Goal: Transaction & Acquisition: Purchase product/service

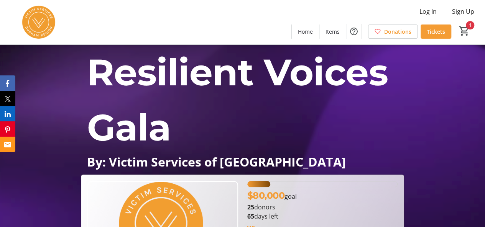
click at [435, 32] on span "Tickets" at bounding box center [436, 32] width 18 height 8
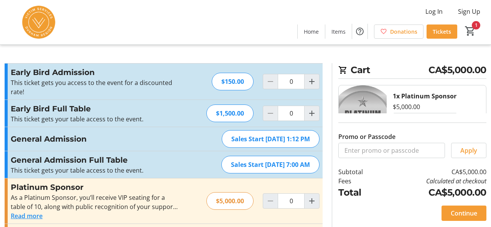
type input "1"
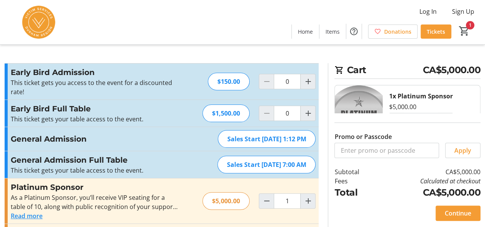
click at [309, 83] on mat-icon "Increment by one" at bounding box center [307, 81] width 9 height 9
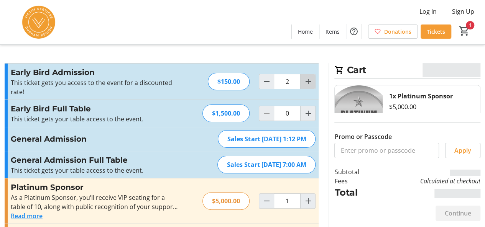
click at [309, 83] on mat-icon "Increment by one" at bounding box center [307, 81] width 9 height 9
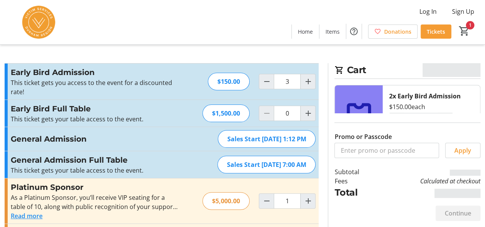
click at [309, 83] on mat-icon "Increment by one" at bounding box center [307, 81] width 9 height 9
type input "4"
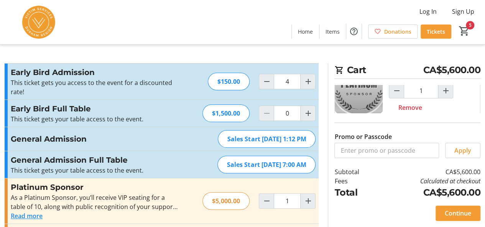
scroll to position [106, 0]
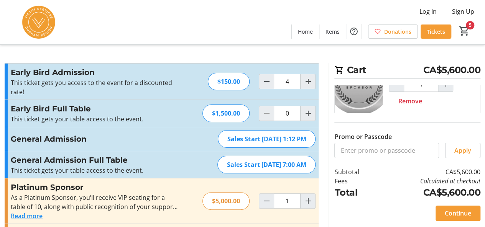
click at [416, 101] on span "Remove" at bounding box center [410, 101] width 24 height 9
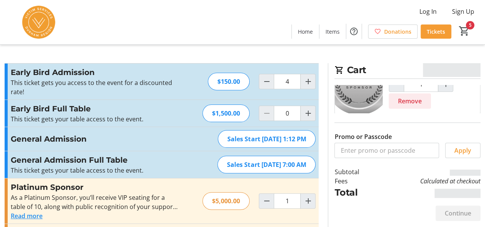
type input "0"
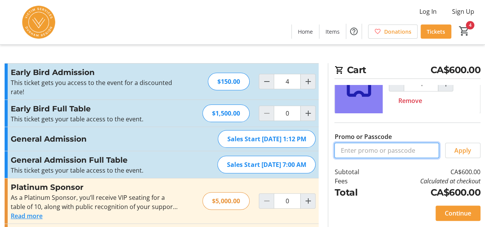
click at [375, 151] on input "Promo or Passcode" at bounding box center [386, 150] width 105 height 15
type input "Silver"
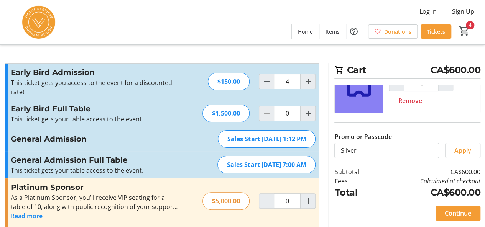
click at [462, 151] on span "Apply" at bounding box center [462, 150] width 17 height 9
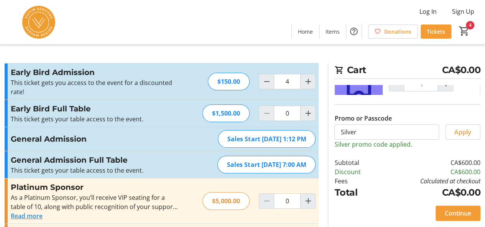
click at [461, 214] on span "Continue" at bounding box center [458, 213] width 26 height 9
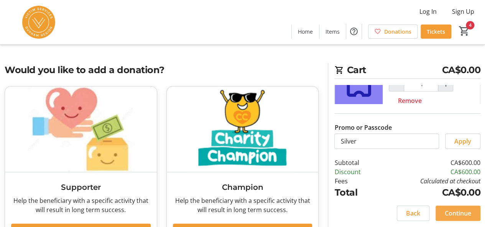
click at [461, 214] on span "Continue" at bounding box center [458, 213] width 26 height 9
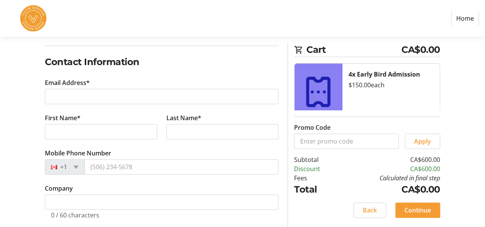
scroll to position [115, 0]
click at [58, 130] on input "First Name*" at bounding box center [101, 131] width 112 height 15
paste input "[PERSON_NAME]"
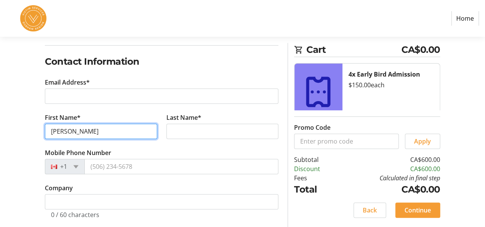
drag, startPoint x: 107, startPoint y: 133, endPoint x: 67, endPoint y: 129, distance: 39.7
click at [67, 129] on input "[PERSON_NAME]" at bounding box center [101, 131] width 112 height 15
type input "[PERSON_NAME]"
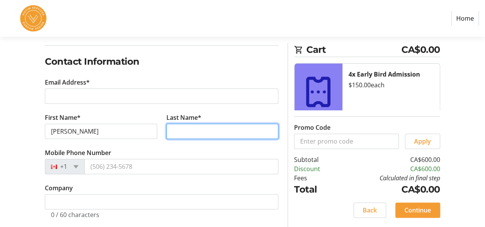
click at [222, 130] on input "Last Name*" at bounding box center [222, 131] width 112 height 15
paste input "[PERSON_NAME]"
type input "[PERSON_NAME]"
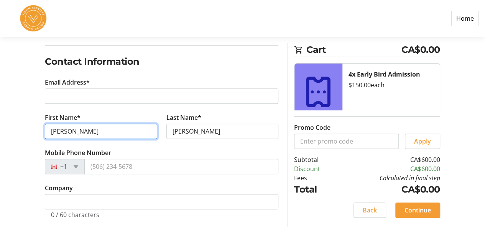
drag, startPoint x: 105, startPoint y: 135, endPoint x: 66, endPoint y: 133, distance: 39.6
click at [66, 133] on input "[PERSON_NAME]" at bounding box center [101, 131] width 112 height 15
type input "[PERSON_NAME]"
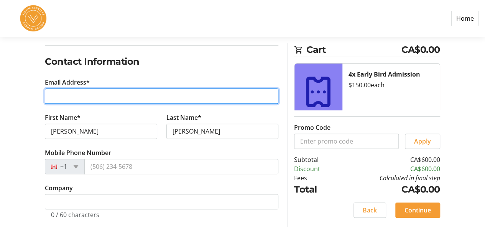
click at [151, 97] on input "Email Address*" at bounding box center [162, 96] width 234 height 15
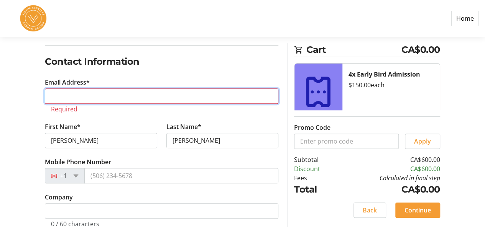
paste input "[PERSON_NAME][EMAIL_ADDRESS][DOMAIN_NAME]"
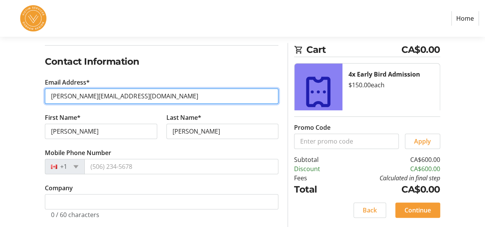
scroll to position [123, 0]
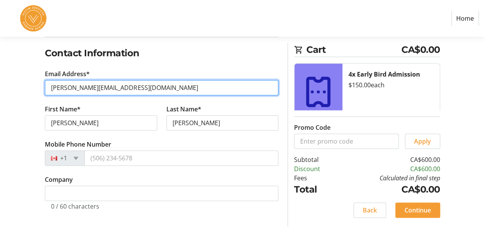
type input "[PERSON_NAME][EMAIL_ADDRESS][DOMAIN_NAME]"
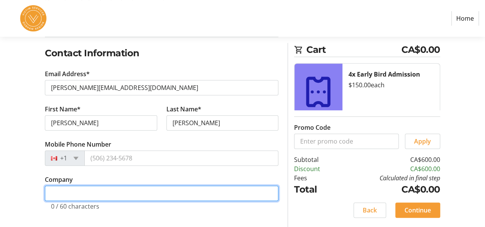
click at [110, 194] on input "Company" at bounding box center [162, 193] width 234 height 15
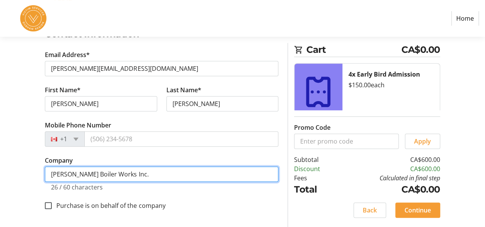
type input "[PERSON_NAME] Boiler Works Inc."
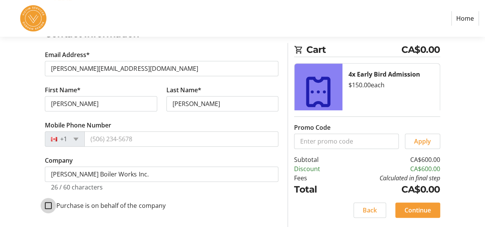
click at [49, 207] on input "Purchase is on behalf of the company" at bounding box center [48, 205] width 7 height 7
checkbox input "true"
click at [411, 211] on span "Continue" at bounding box center [418, 210] width 26 height 9
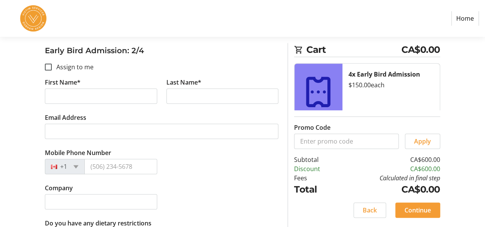
scroll to position [322, 0]
click at [88, 99] on input "First Name*" at bounding box center [101, 96] width 112 height 15
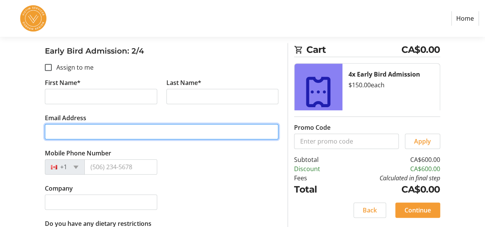
click at [70, 133] on input "Email Address" at bounding box center [162, 131] width 234 height 15
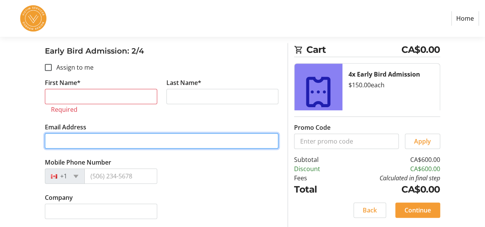
paste input "[PERSON_NAME][EMAIL_ADDRESS][DOMAIN_NAME]"
type input "[PERSON_NAME][EMAIL_ADDRESS][DOMAIN_NAME]"
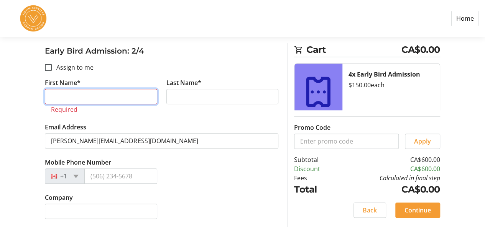
click at [87, 99] on input "First Name*" at bounding box center [101, 96] width 112 height 15
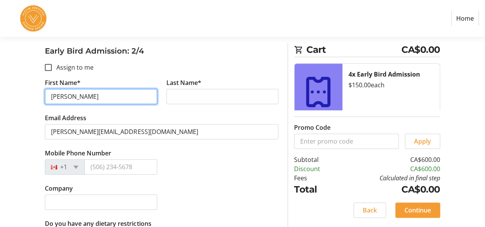
type input "[PERSON_NAME]"
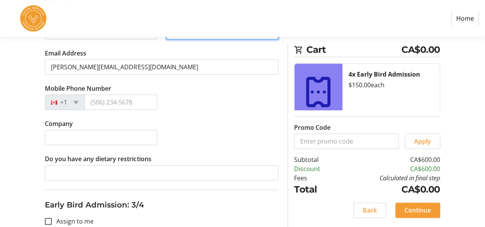
scroll to position [387, 0]
type input "[PERSON_NAME]"
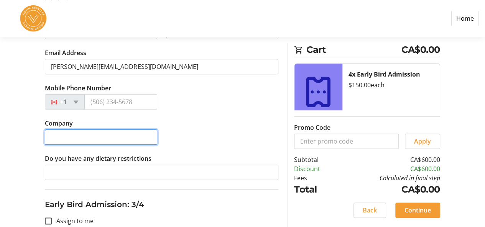
click at [81, 137] on input "Company" at bounding box center [101, 137] width 112 height 15
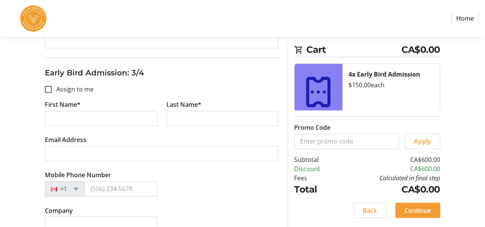
scroll to position [525, 0]
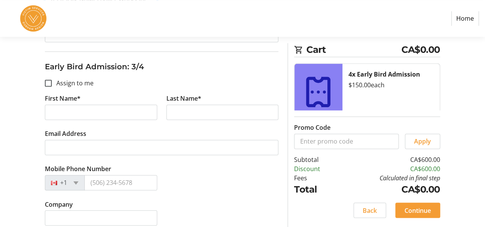
type input "[PERSON_NAME] Boiler Works Inc"
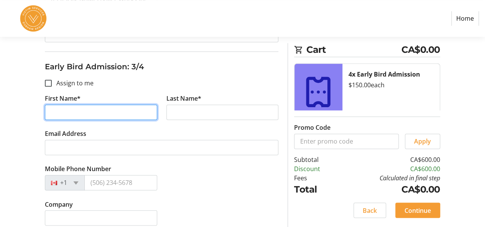
click at [82, 109] on input "First Name*" at bounding box center [101, 112] width 112 height 15
type input "A"
type input "[PERSON_NAME]"
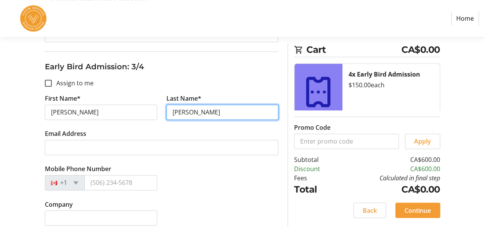
click at [179, 109] on input "[PERSON_NAME]" at bounding box center [222, 112] width 112 height 15
type input "[PERSON_NAME]"
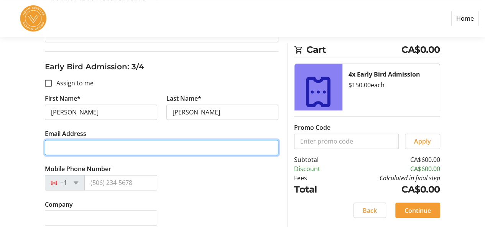
click at [79, 148] on input "Email Address" at bounding box center [162, 147] width 234 height 15
paste input "[PERSON_NAME][EMAIL_ADDRESS][DOMAIN_NAME]"
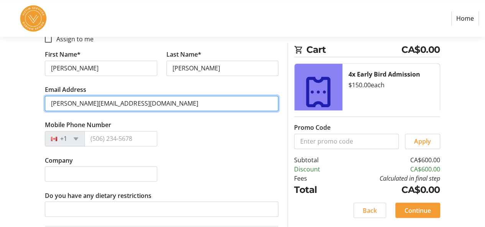
scroll to position [570, 0]
type input "[PERSON_NAME][EMAIL_ADDRESS][DOMAIN_NAME]"
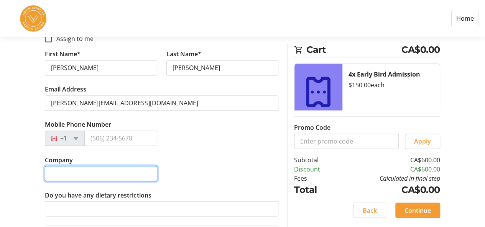
click at [104, 171] on input "Company" at bounding box center [101, 173] width 112 height 15
click at [59, 171] on input "[PERSON_NAME] Boiler" at bounding box center [101, 173] width 112 height 15
click at [109, 172] on input "[PERSON_NAME] Boiler" at bounding box center [101, 173] width 112 height 15
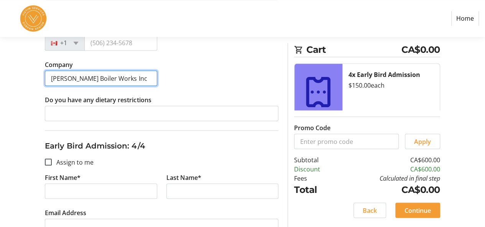
scroll to position [671, 0]
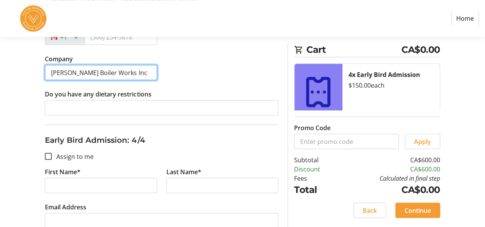
type input "[PERSON_NAME] Boiler Works Inc"
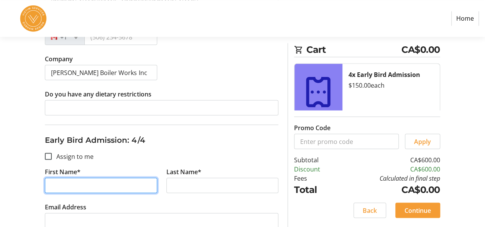
click at [117, 180] on input "First Name*" at bounding box center [101, 185] width 112 height 15
type input "[PERSON_NAME]"
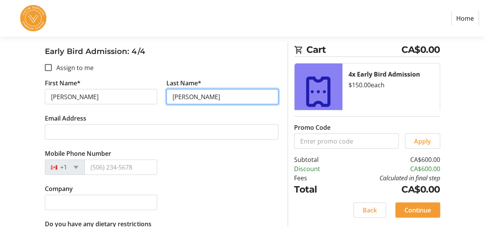
scroll to position [760, 0]
type input "[PERSON_NAME]"
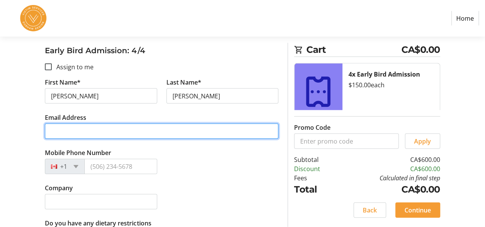
click at [79, 128] on input "Email Address" at bounding box center [162, 131] width 234 height 15
paste input "[PERSON_NAME][EMAIL_ADDRESS][DOMAIN_NAME]"
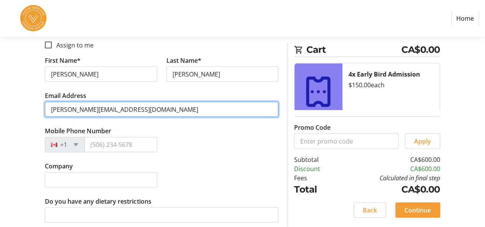
type input "[PERSON_NAME][EMAIL_ADDRESS][DOMAIN_NAME]"
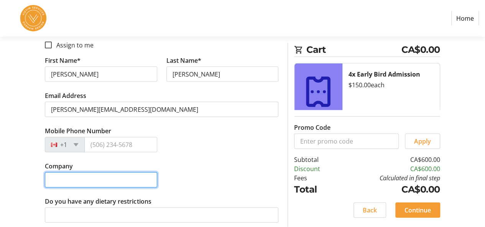
click at [100, 174] on input "Company" at bounding box center [101, 180] width 112 height 15
type input "[PERSON_NAME] Boiler Works Inc"
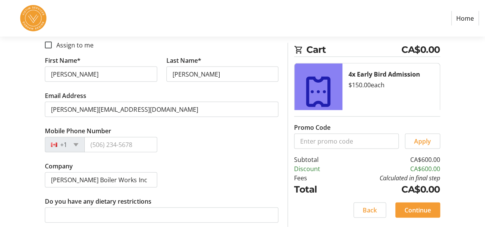
click at [423, 209] on span "Continue" at bounding box center [418, 210] width 26 height 9
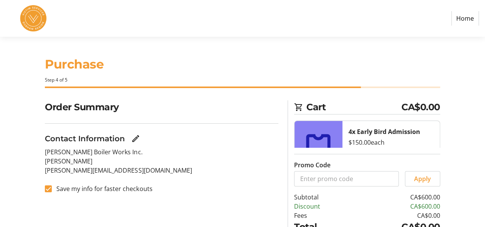
scroll to position [58, 0]
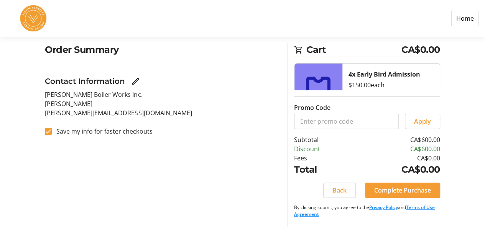
click at [388, 189] on span "Complete Purchase" at bounding box center [402, 190] width 57 height 9
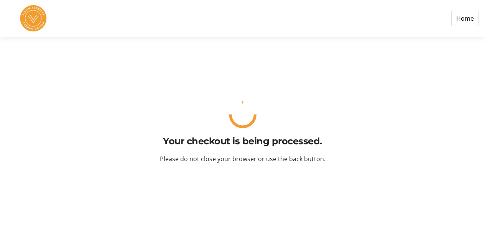
scroll to position [0, 0]
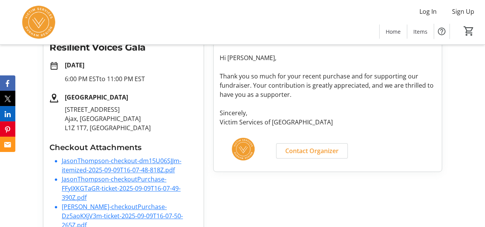
scroll to position [125, 0]
click at [107, 160] on link "JasonThompson-checkout-dm15U06SJJm-itemized-2025-09-09T16-07-48-818Z.pdf" at bounding box center [122, 165] width 120 height 18
